Goal: Information Seeking & Learning: Check status

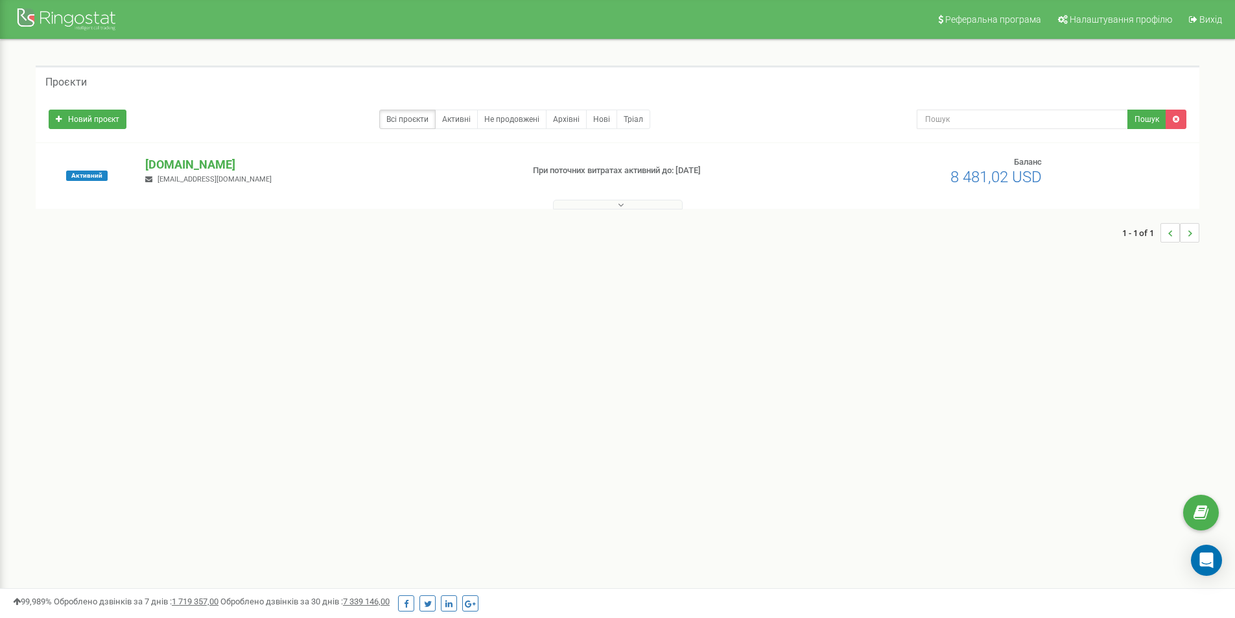
click at [165, 165] on p "[DOMAIN_NAME]" at bounding box center [328, 164] width 366 height 17
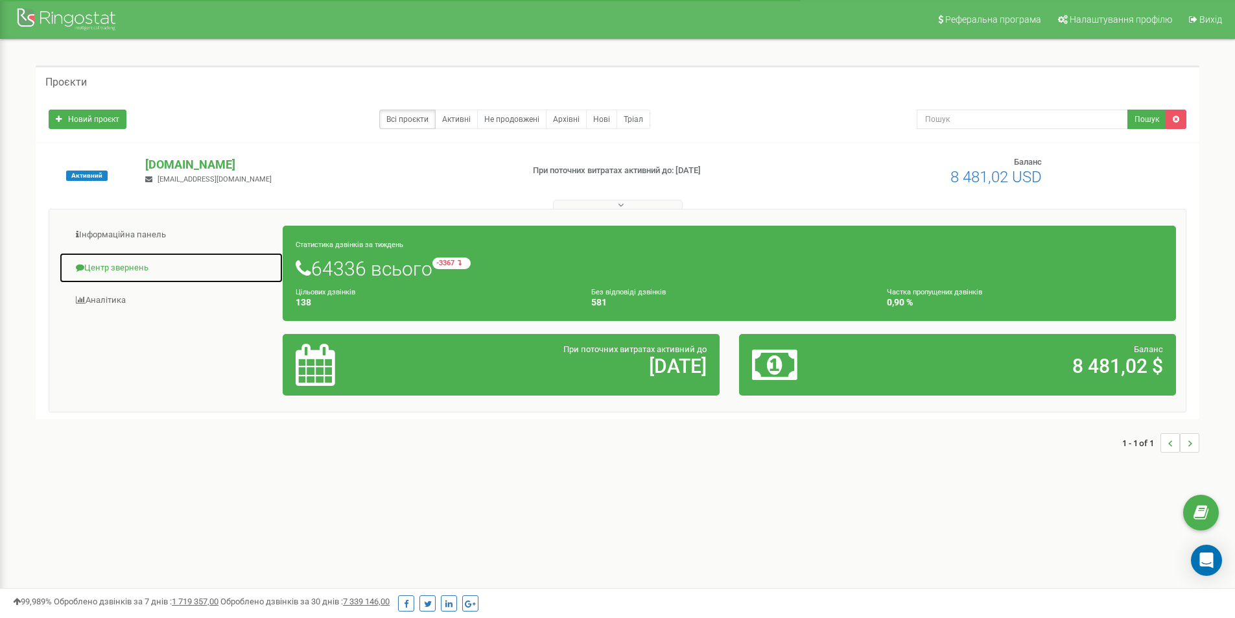
click at [116, 266] on link "Центр звернень" at bounding box center [171, 268] width 224 height 32
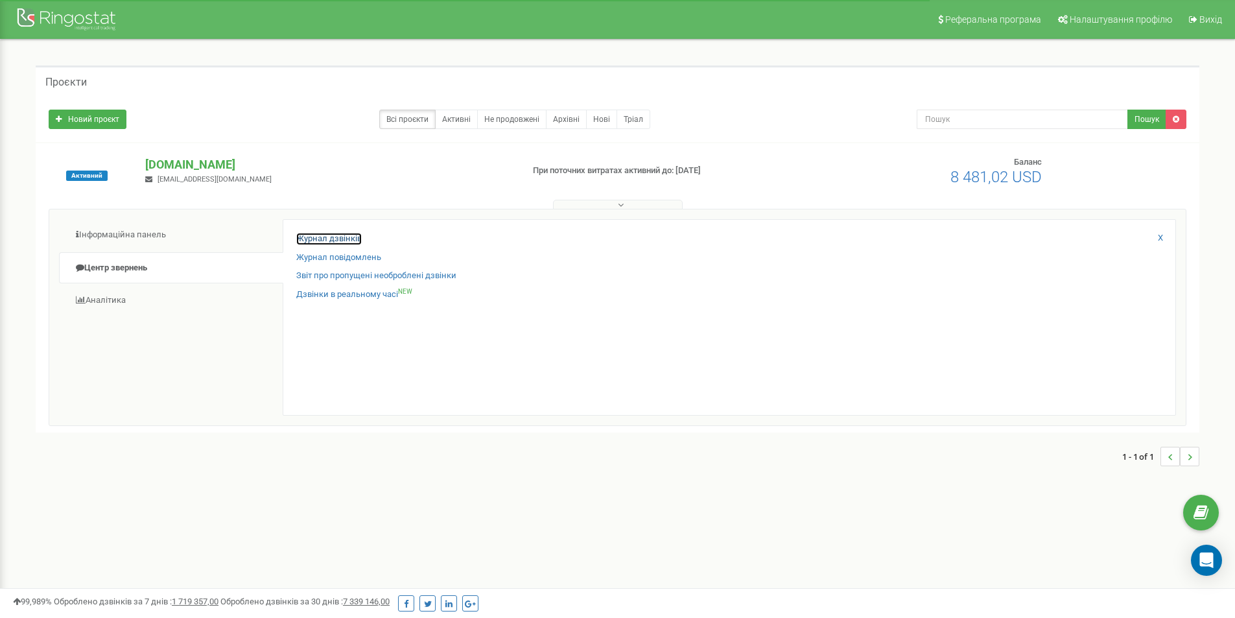
click at [318, 241] on link "Журнал дзвінків" at bounding box center [328, 239] width 65 height 12
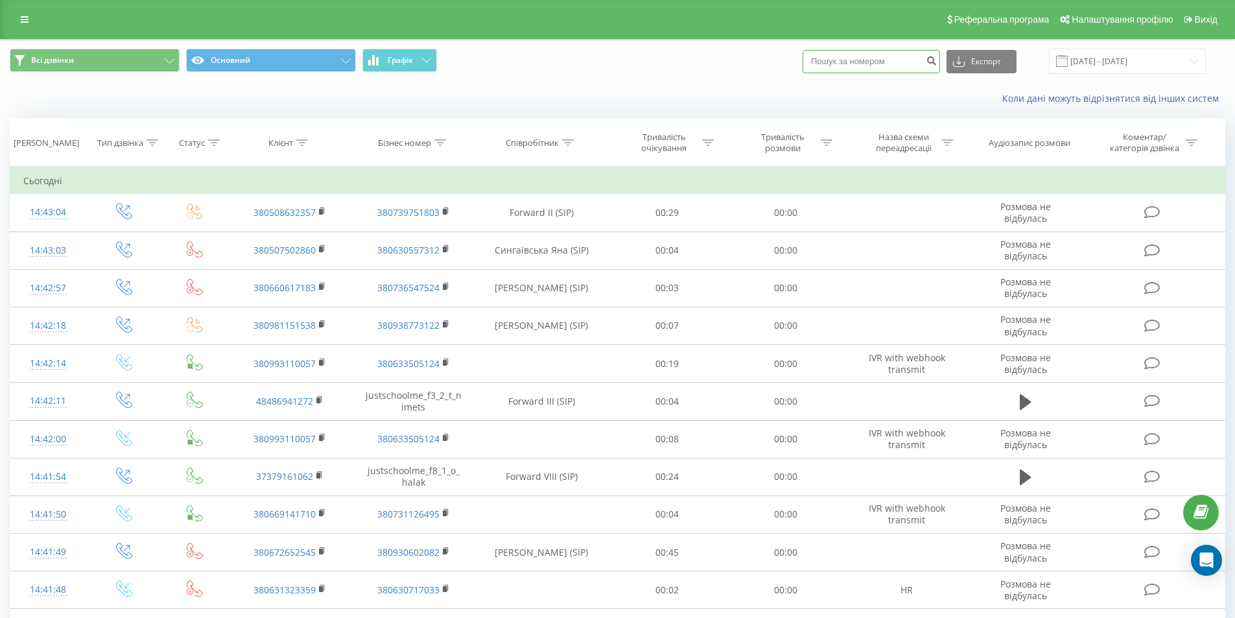
click at [844, 61] on input at bounding box center [871, 61] width 137 height 23
paste input "0984285004"
type input "0984285004"
click at [937, 59] on icon "submit" at bounding box center [931, 59] width 11 height 8
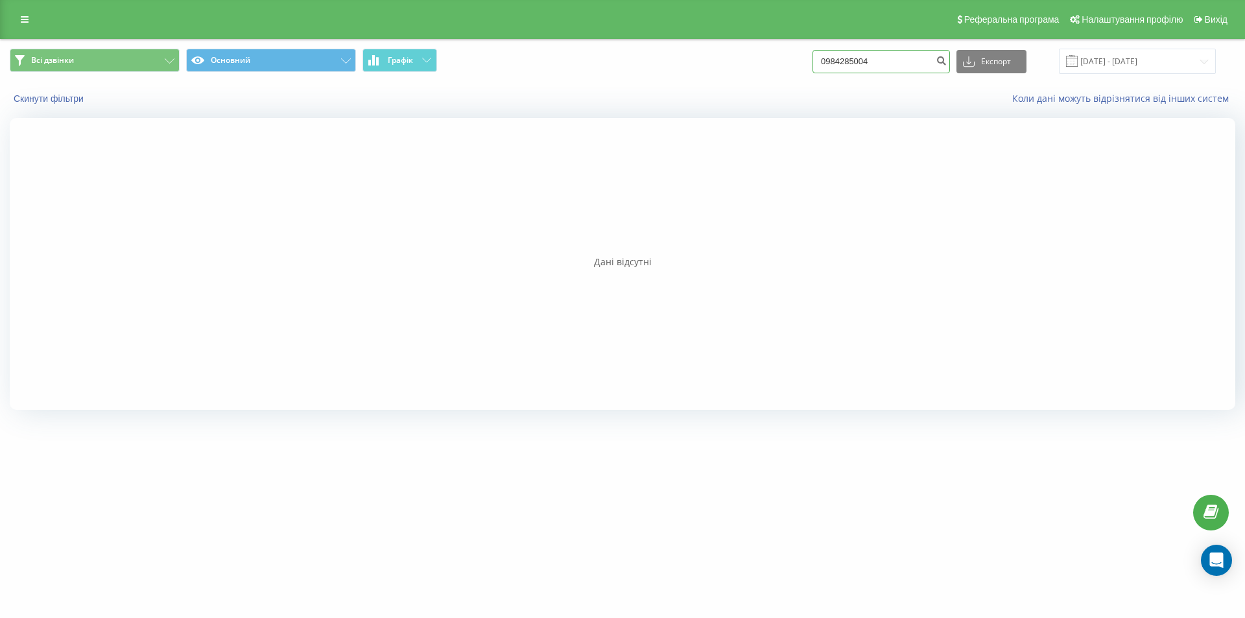
drag, startPoint x: 838, startPoint y: 64, endPoint x: 825, endPoint y: 65, distance: 13.0
click at [825, 65] on input "0984285004" at bounding box center [880, 61] width 137 height 23
type input "984285004"
click at [947, 58] on icon "submit" at bounding box center [941, 59] width 11 height 8
